Goal: Information Seeking & Learning: Learn about a topic

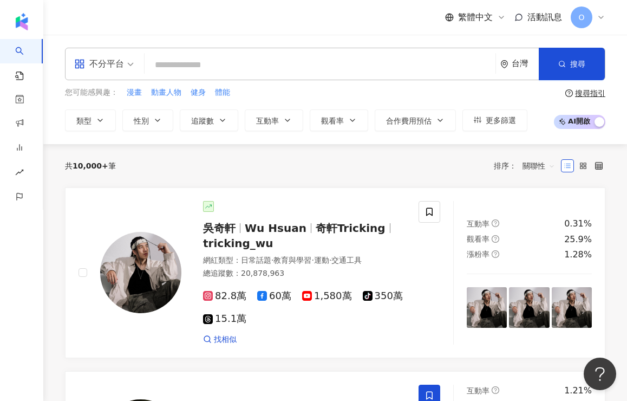
click at [127, 62] on span "不分平台" at bounding box center [104, 63] width 60 height 17
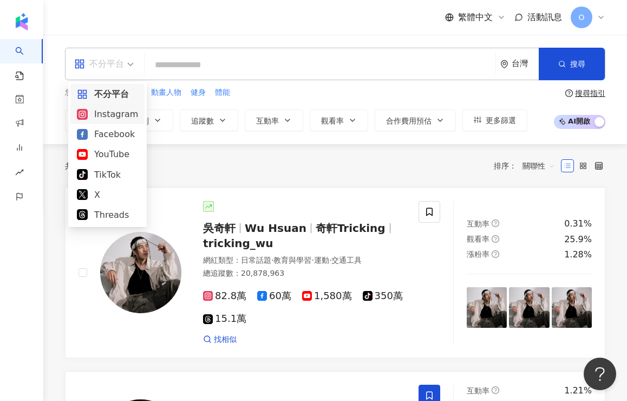
click at [107, 112] on div "Instagram" at bounding box center [107, 114] width 61 height 14
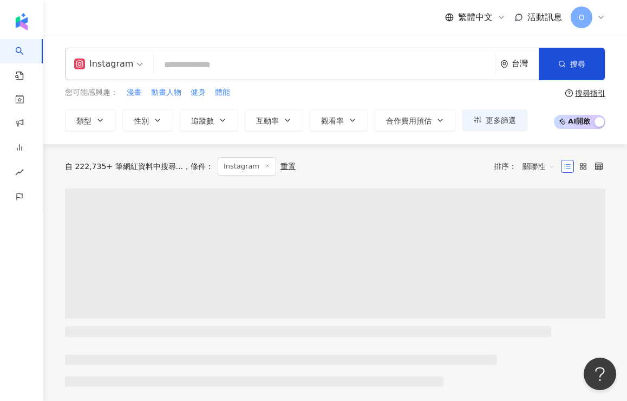
click at [200, 69] on input "search" at bounding box center [324, 65] width 333 height 21
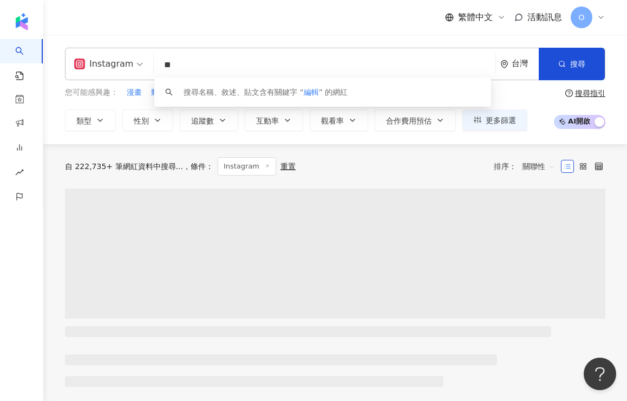
type input "*"
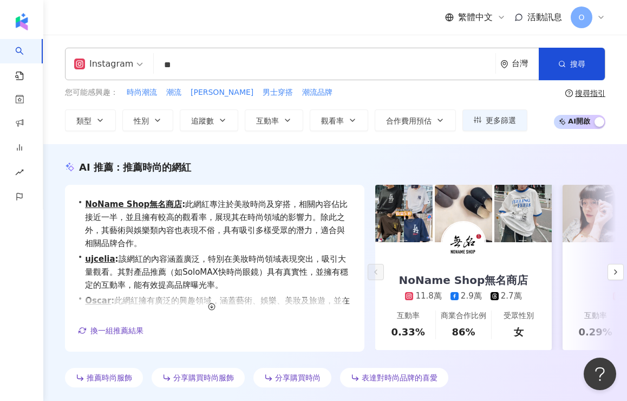
click at [343, 17] on div "繁體中文 活動訊息 O" at bounding box center [335, 17] width 541 height 35
click at [621, 274] on button "button" at bounding box center [616, 272] width 16 height 16
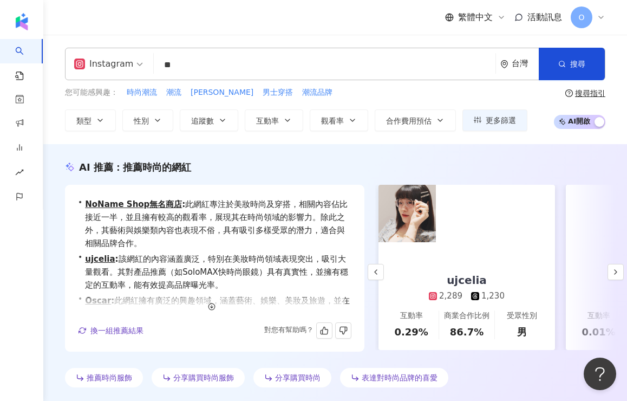
scroll to position [0, 187]
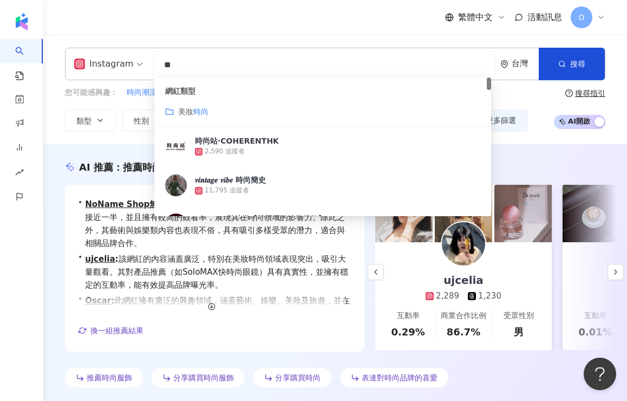
drag, startPoint x: 195, startPoint y: 57, endPoint x: 145, endPoint y: 58, distance: 49.8
click at [145, 58] on div "Instagram ** 台灣 搜尋 customizedTag 網紅類型 美妝 時尚 時尚站·COHERENTHK 2,590 追蹤者 𝒗𝒊𝒏𝒕𝒂𝒈𝒆 𝒗𝒊…" at bounding box center [335, 64] width 541 height 32
type input "*"
